Goal: Task Accomplishment & Management: Manage account settings

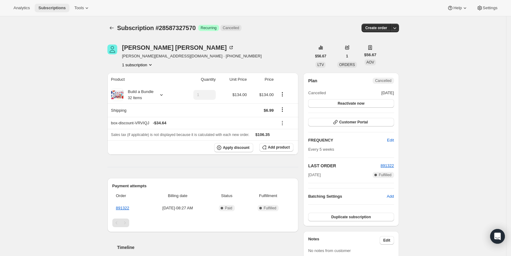
click at [46, 8] on span "Subscriptions" at bounding box center [51, 8] width 27 height 5
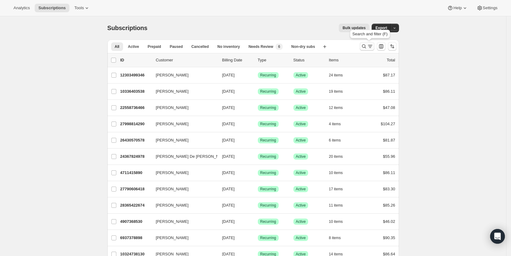
click at [367, 47] on icon "Search and filter results" at bounding box center [364, 46] width 6 height 6
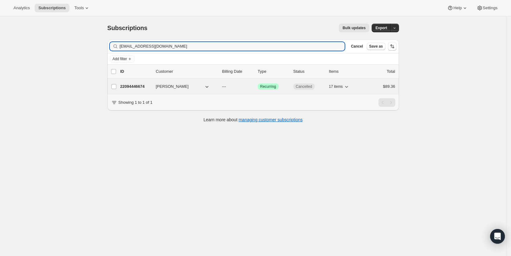
type input "[EMAIL_ADDRESS][DOMAIN_NAME]"
click at [232, 86] on p "---" at bounding box center [237, 86] width 31 height 6
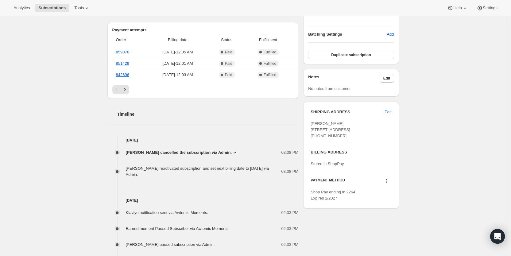
scroll to position [178, 0]
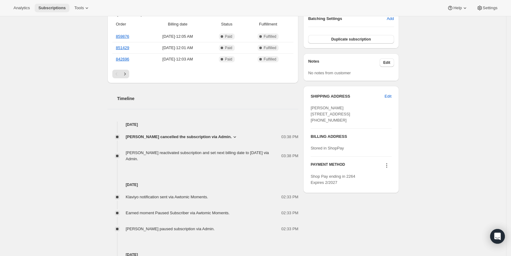
click at [53, 8] on span "Subscriptions" at bounding box center [51, 8] width 27 height 5
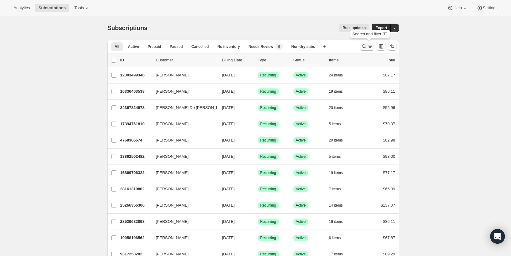
click at [371, 48] on icon "Search and filter results" at bounding box center [370, 47] width 2 height 1
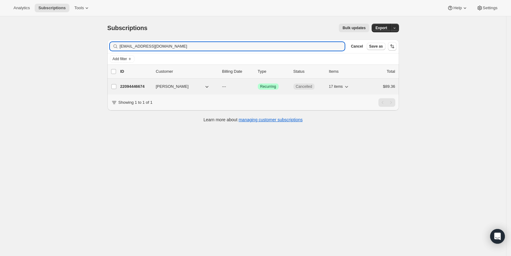
type input "[EMAIL_ADDRESS][DOMAIN_NAME]"
click at [226, 86] on span "---" at bounding box center [224, 86] width 4 height 5
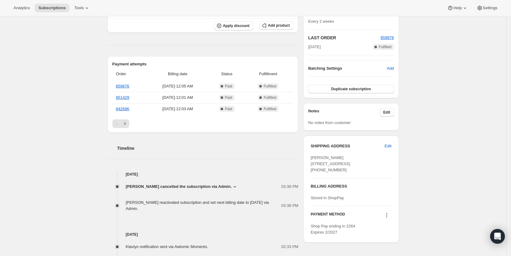
scroll to position [136, 0]
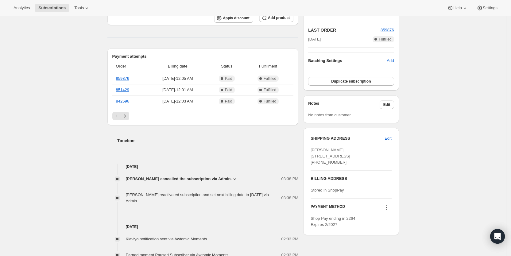
click at [232, 178] on icon at bounding box center [235, 179] width 6 height 6
